Goal: Task Accomplishment & Management: Use online tool/utility

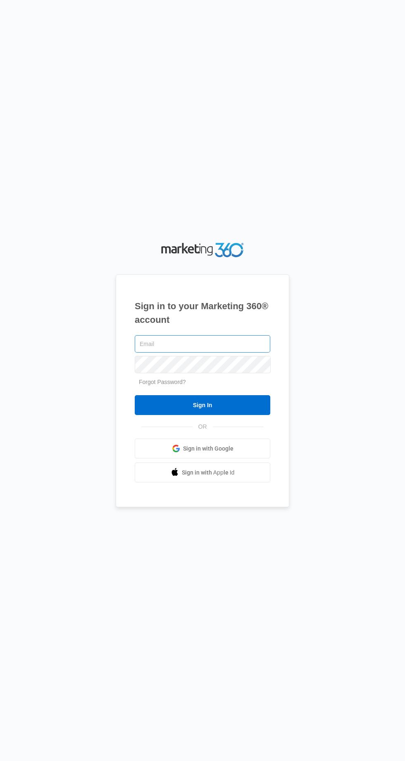
click at [262, 352] on input "text" at bounding box center [203, 343] width 136 height 17
type input "[EMAIL_ADDRESS][DOMAIN_NAME]"
click at [135, 395] on input "Sign In" at bounding box center [203, 405] width 136 height 20
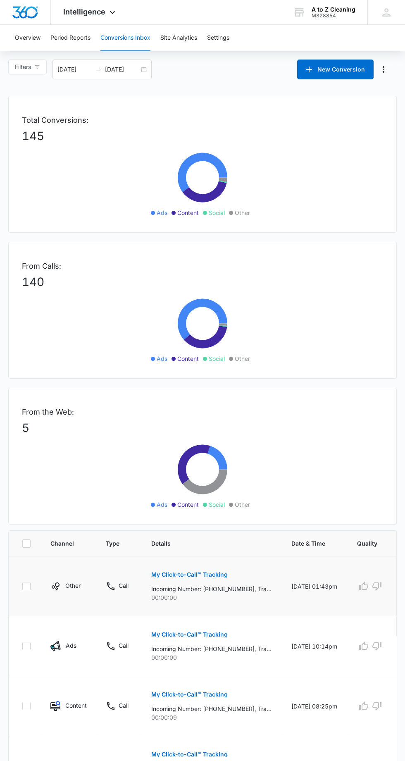
click at [211, 572] on p "My Click-to-Call™ Tracking" at bounding box center [189, 574] width 76 height 6
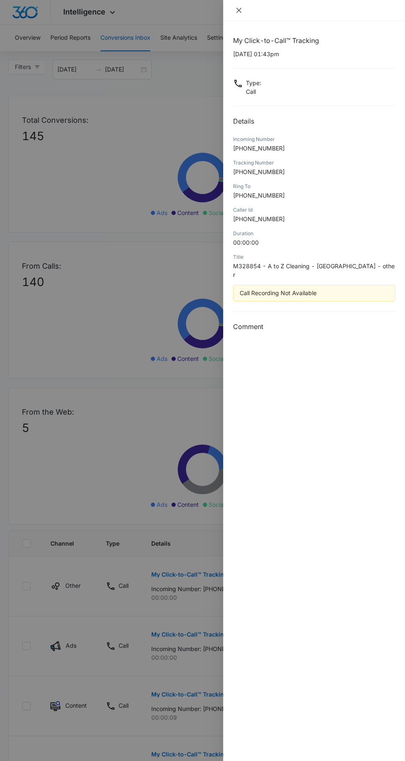
click at [238, 10] on icon "close" at bounding box center [238, 10] width 5 height 5
